Goal: Transaction & Acquisition: Obtain resource

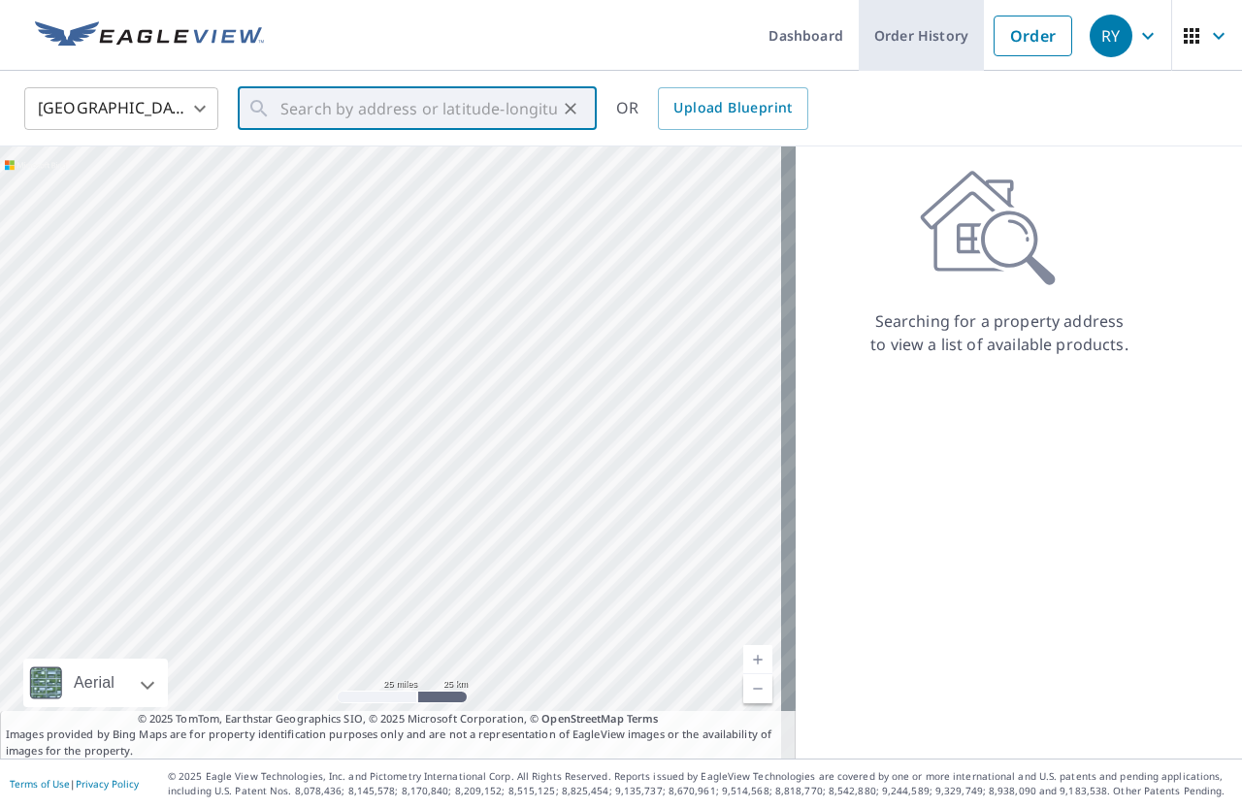
click at [910, 37] on link "Order History" at bounding box center [921, 35] width 125 height 71
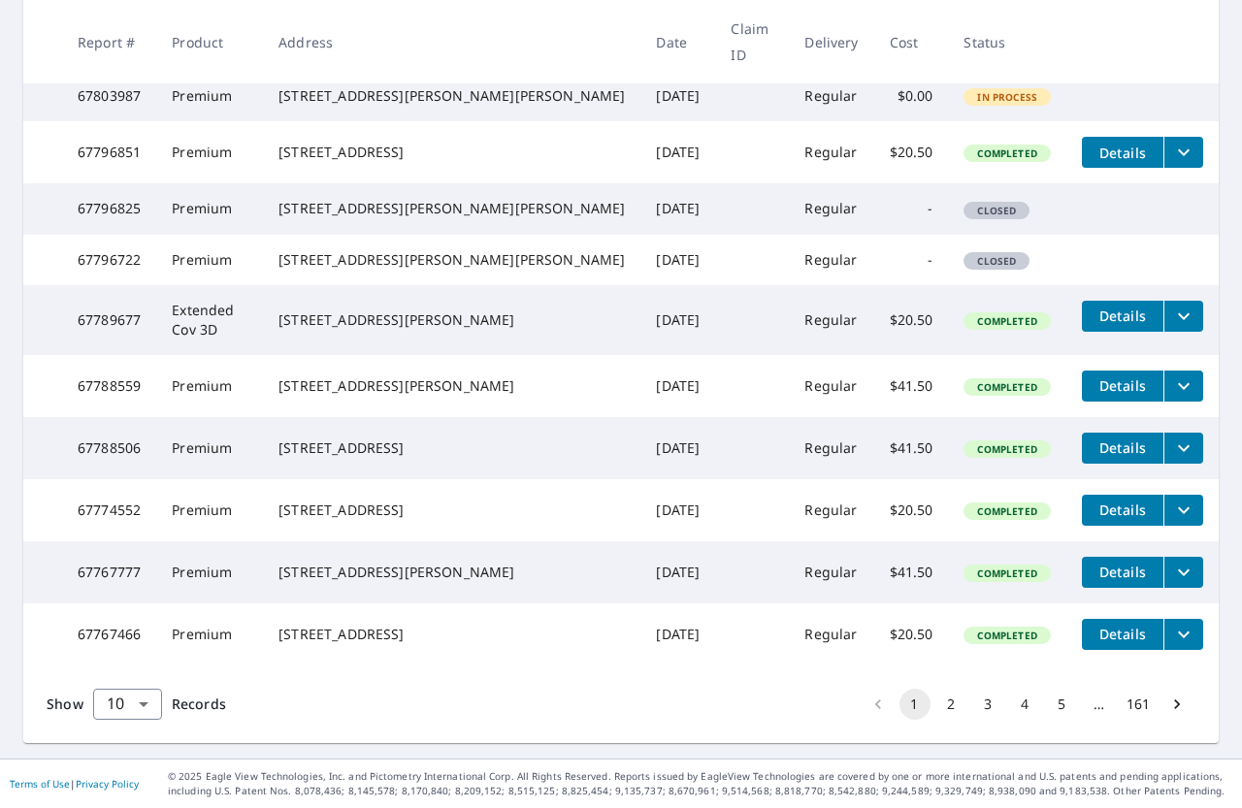
scroll to position [75, 0]
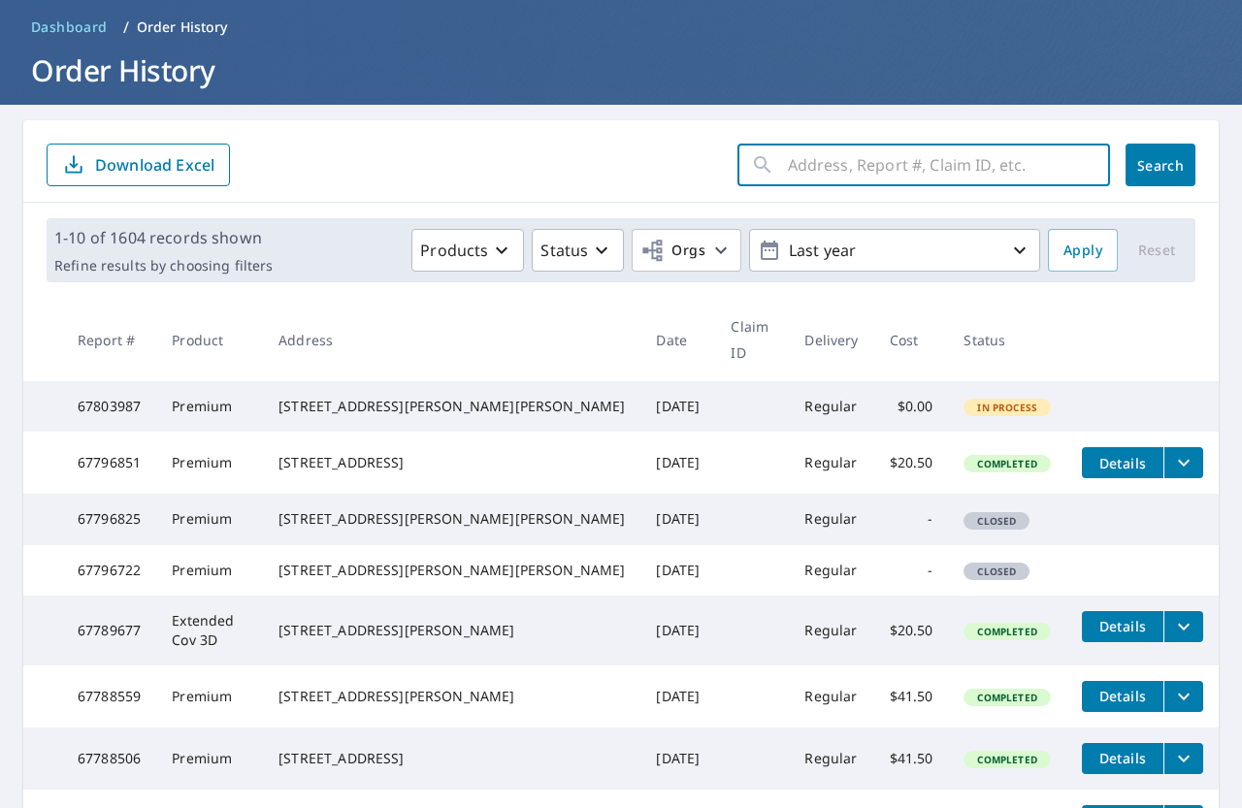
click at [869, 179] on input "text" at bounding box center [949, 165] width 322 height 54
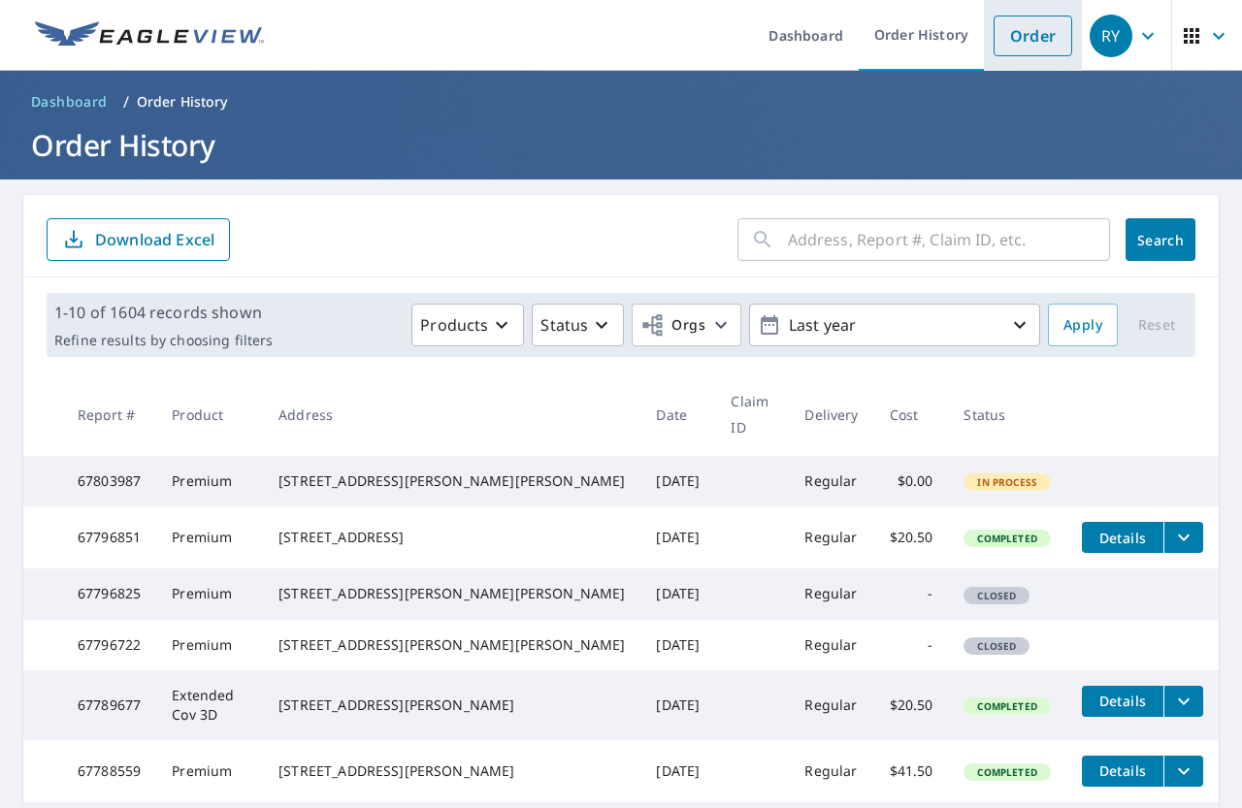
click at [1006, 43] on link "Order" at bounding box center [1032, 36] width 79 height 41
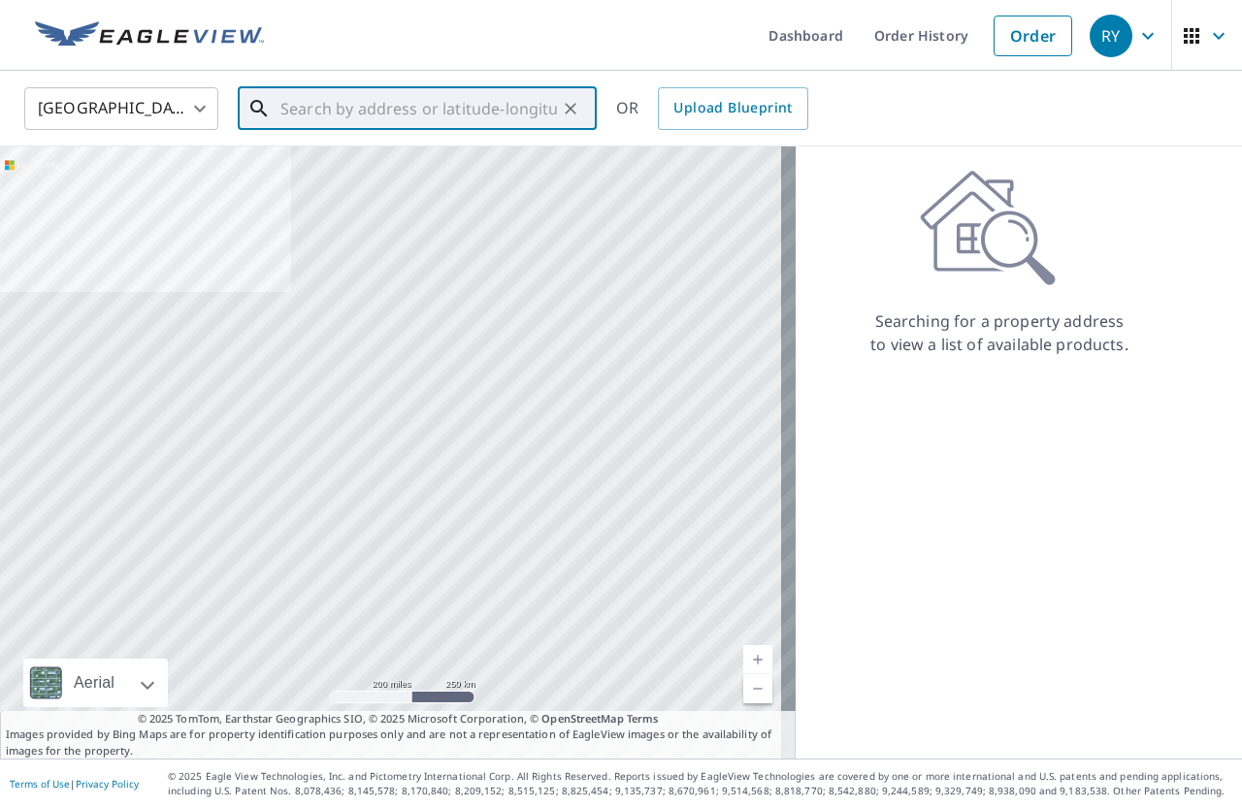
click at [316, 112] on input "text" at bounding box center [418, 108] width 276 height 54
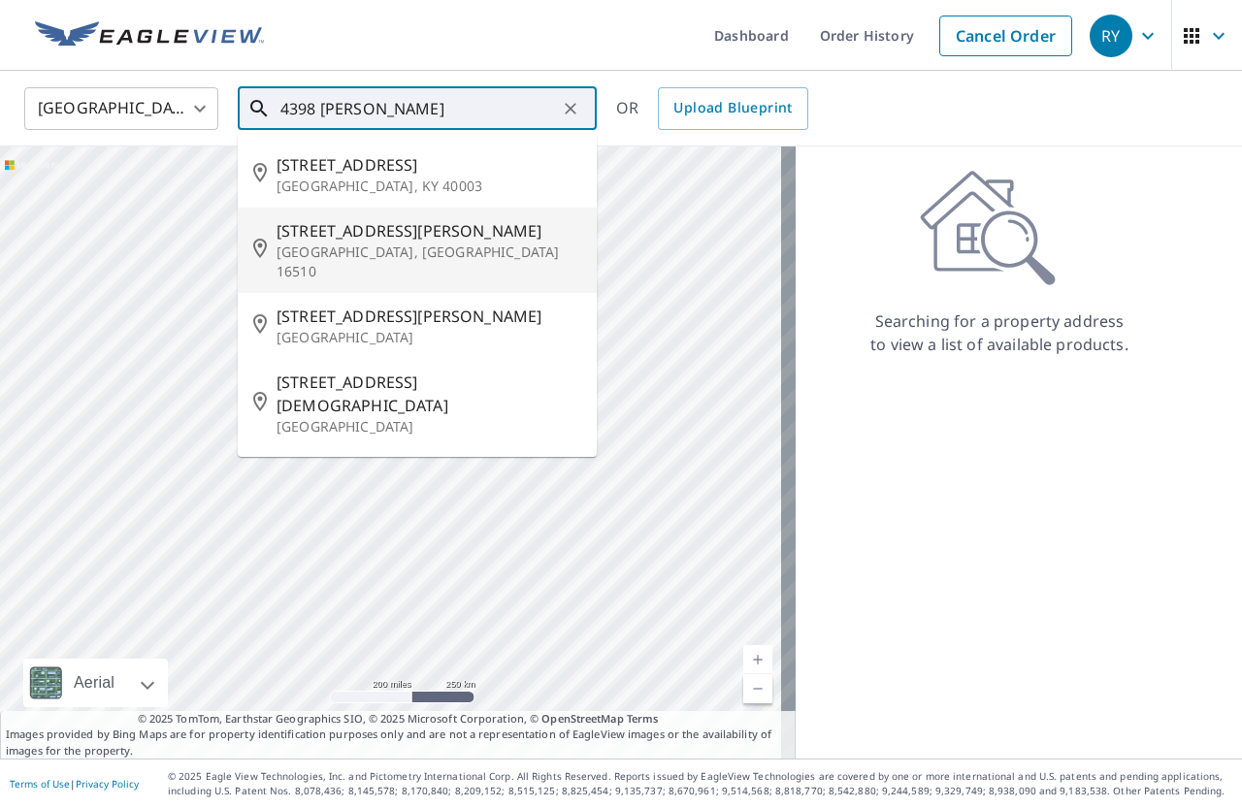
click at [341, 243] on p "Erie, PA 16510" at bounding box center [428, 262] width 305 height 39
type input "4398 Backus Rd Erie, PA 16510"
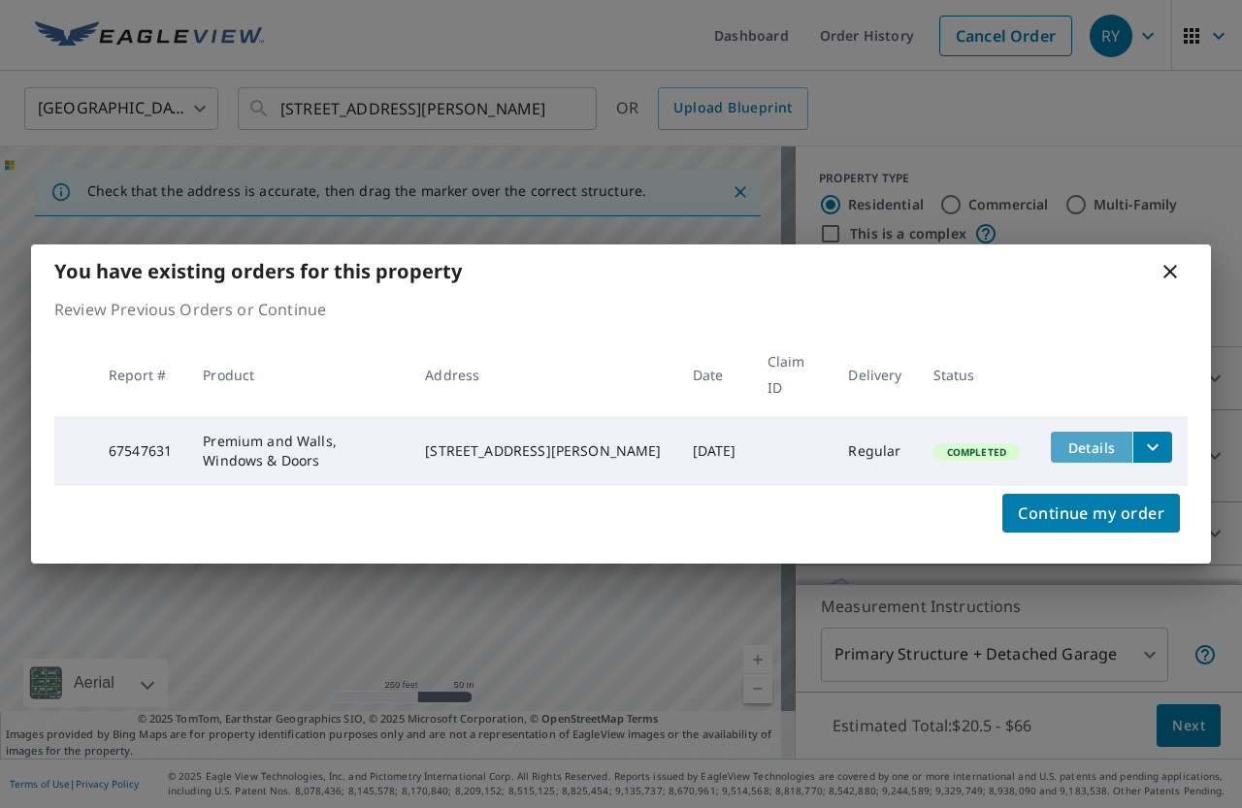
click at [1101, 439] on span "Details" at bounding box center [1091, 447] width 58 height 18
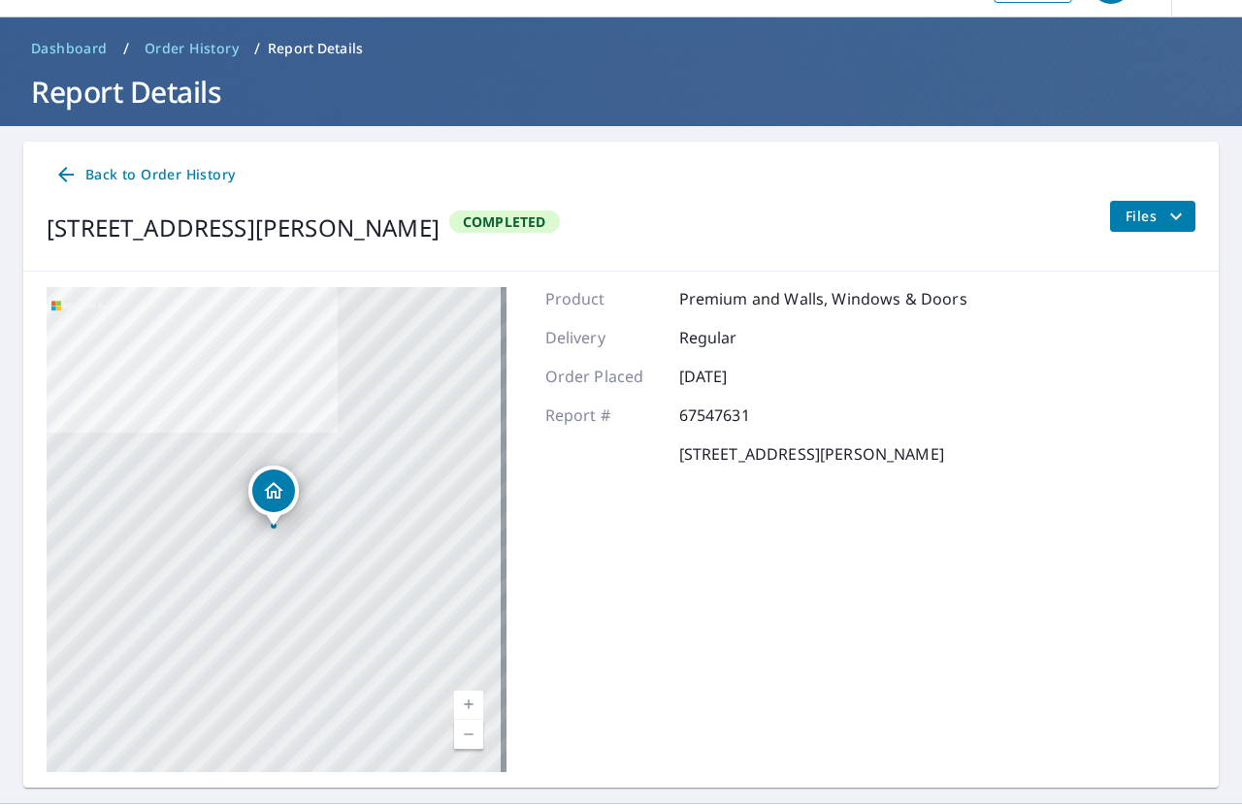
scroll to position [98, 0]
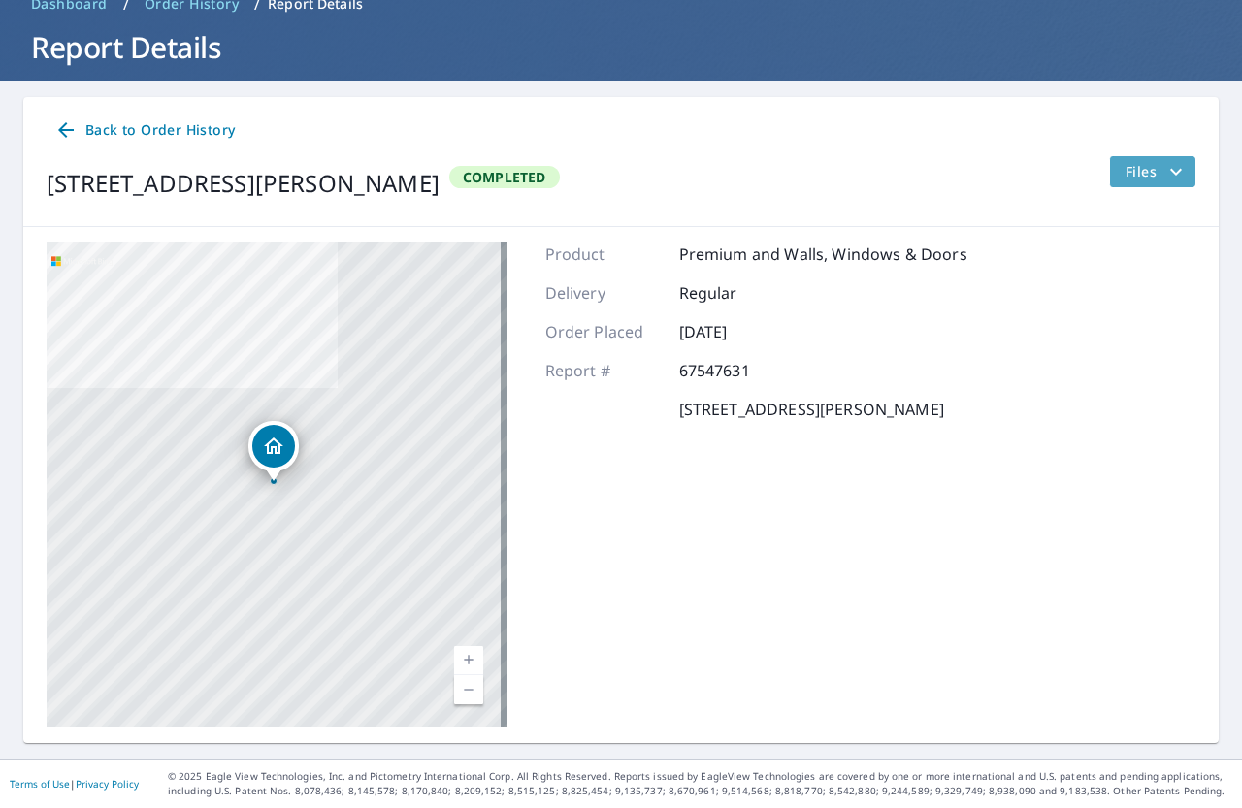
click at [1143, 173] on span "Files" at bounding box center [1156, 171] width 62 height 23
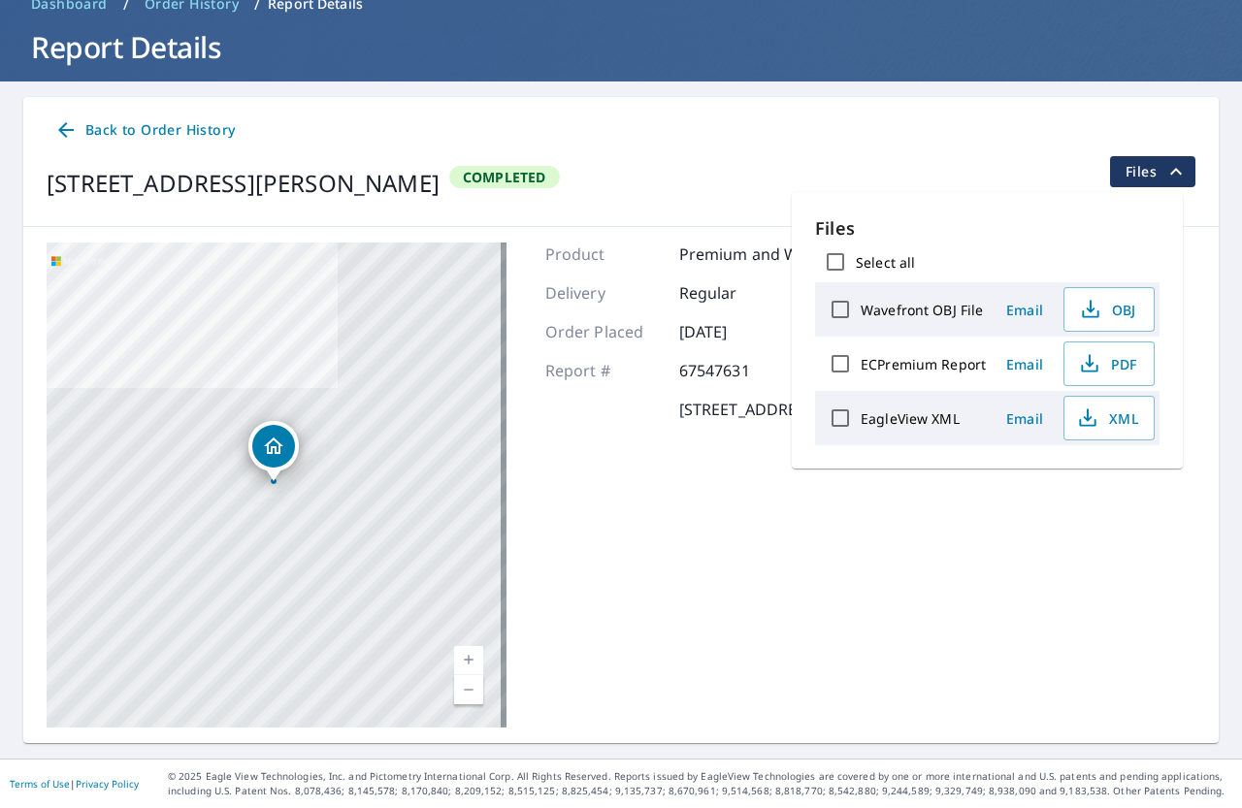
click at [848, 366] on input "ECPremium Report" at bounding box center [840, 363] width 41 height 41
checkbox input "true"
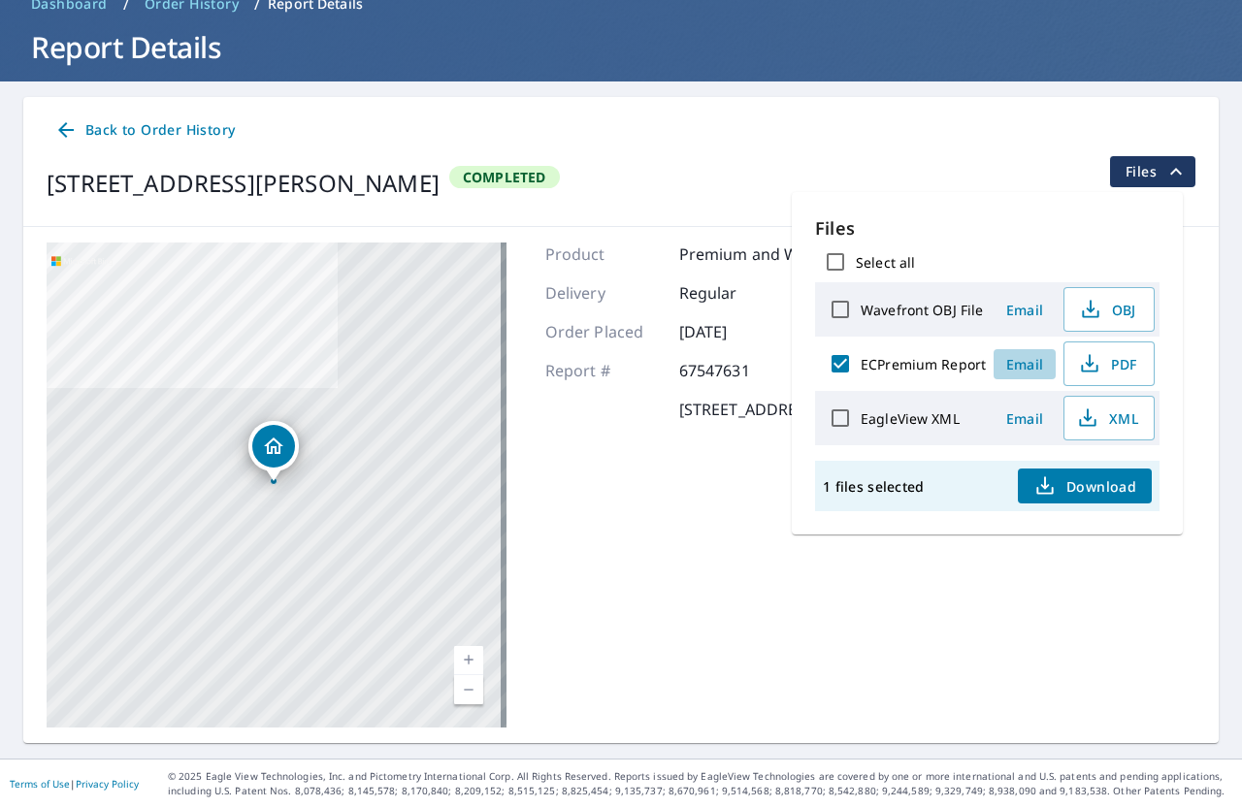
click at [1013, 365] on span "Email" at bounding box center [1024, 364] width 47 height 18
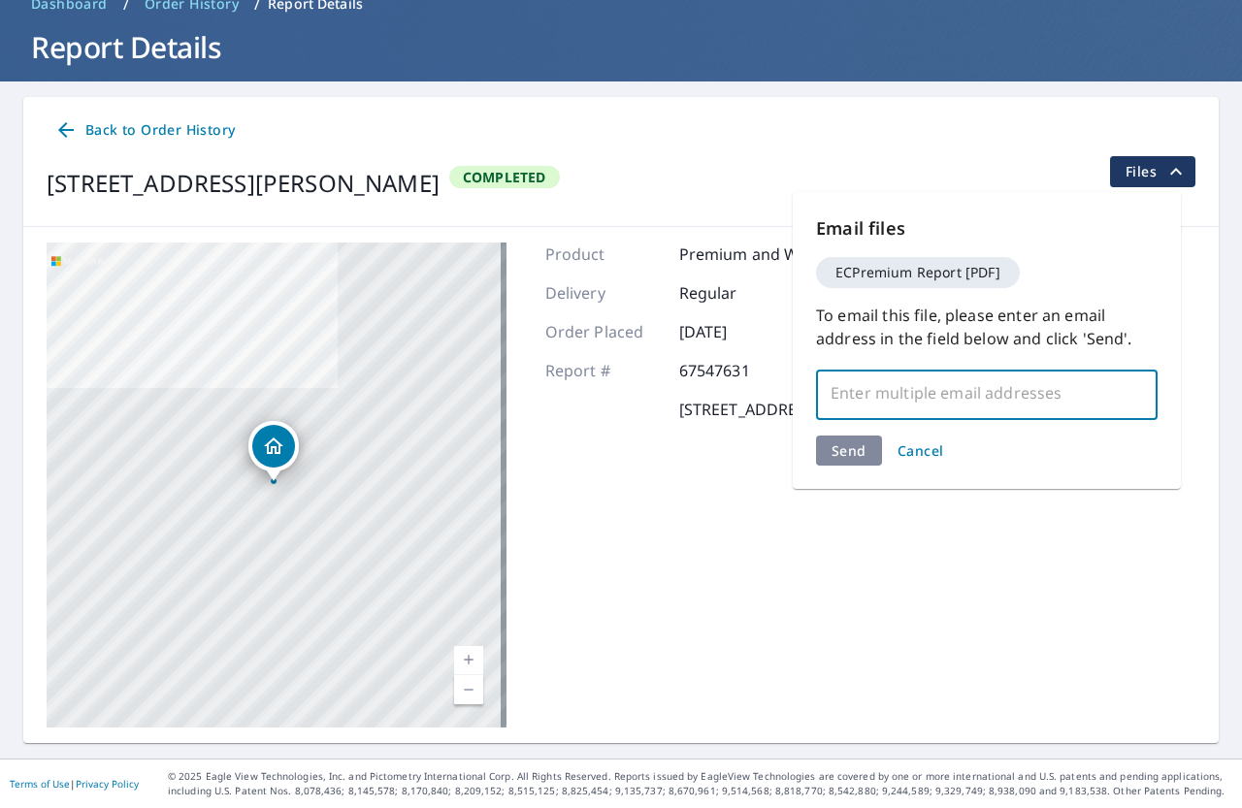
click at [871, 388] on input "text" at bounding box center [972, 392] width 295 height 37
type input "jeremy@leoncep.com"
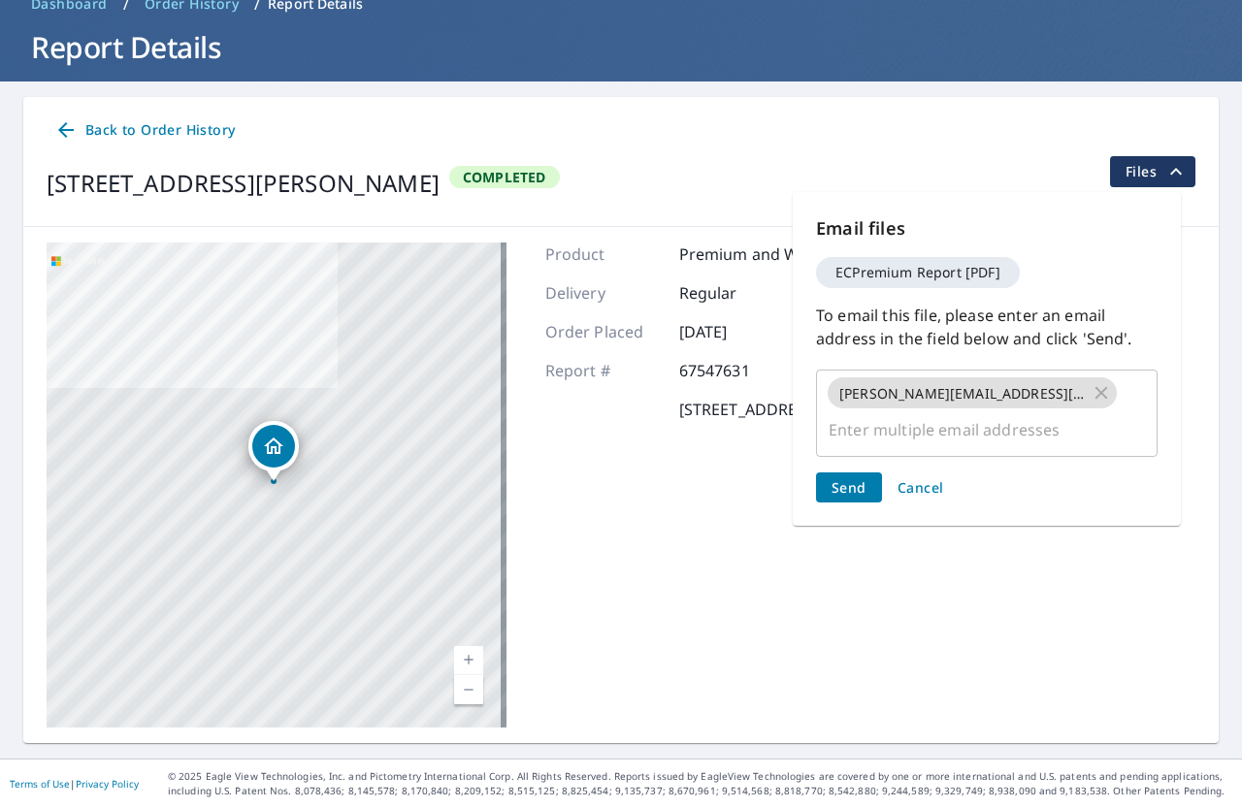
click at [848, 472] on div "Send Cancel" at bounding box center [986, 487] width 341 height 30
click at [848, 478] on span "Send" at bounding box center [848, 487] width 35 height 18
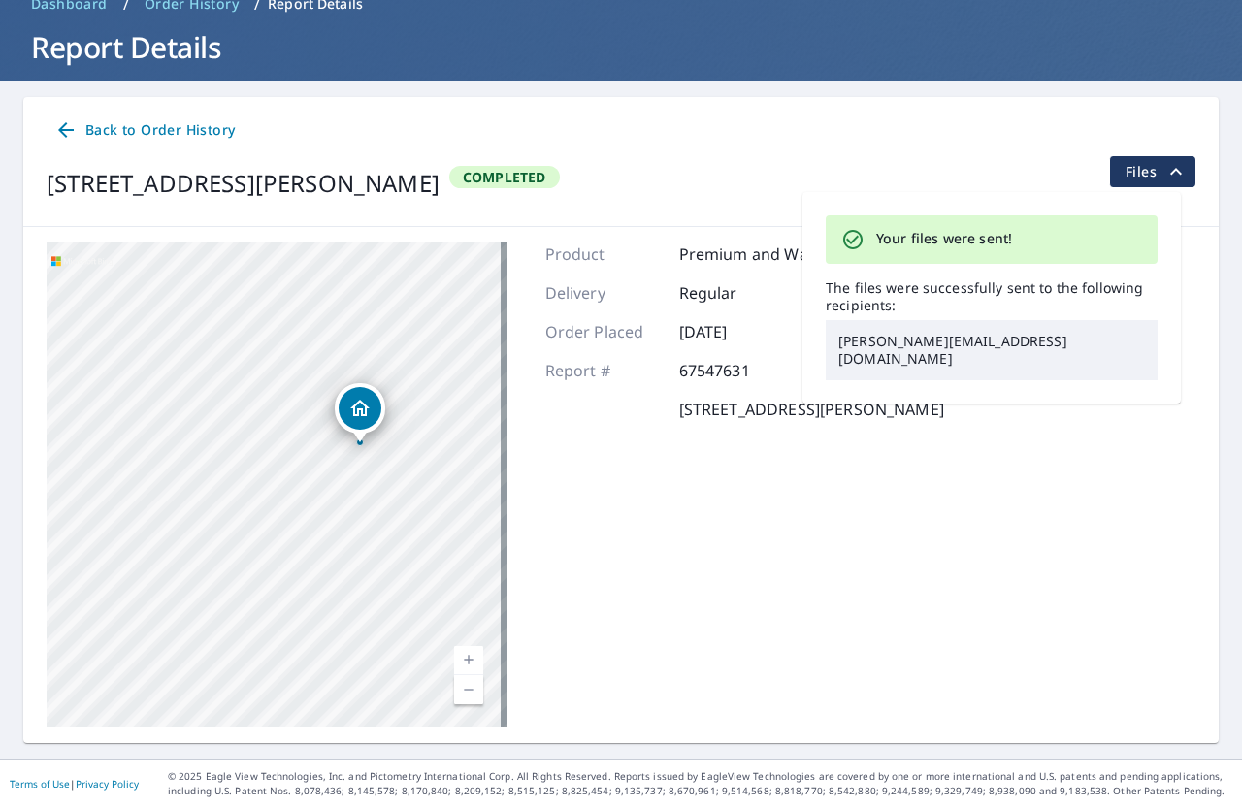
drag, startPoint x: 274, startPoint y: 602, endPoint x: 252, endPoint y: 409, distance: 194.2
click at [252, 409] on div "4398 Backus Road Erie, PA 16511" at bounding box center [277, 485] width 460 height 485
